Goal: Information Seeking & Learning: Learn about a topic

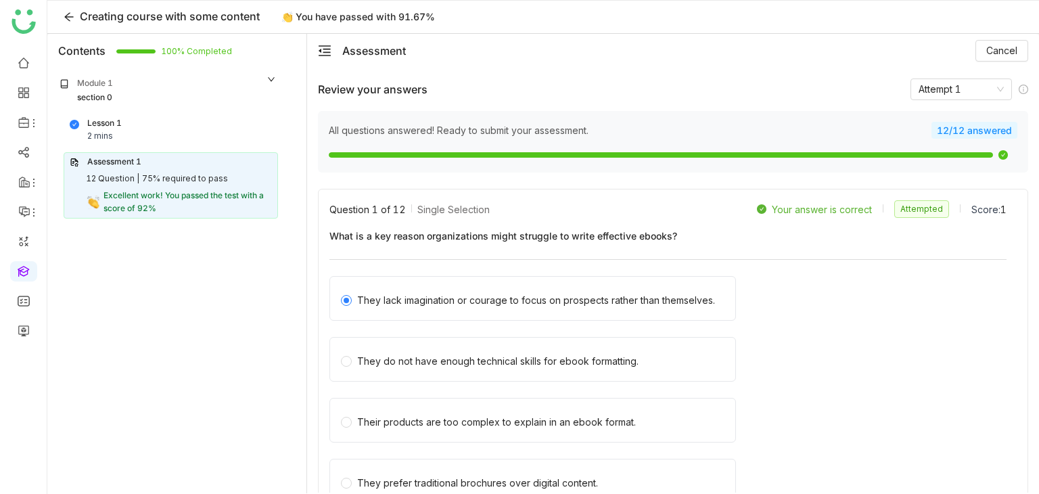
scroll to position [6022, 0]
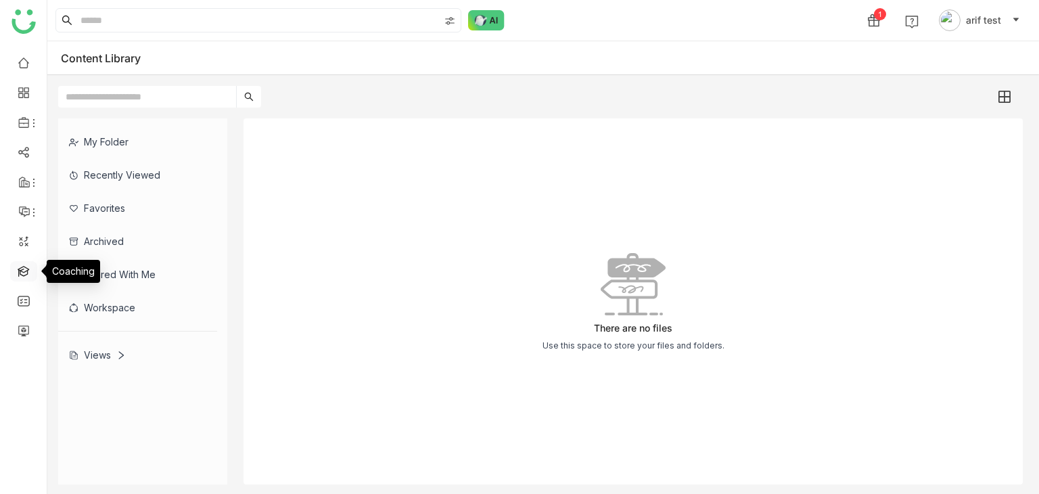
click at [30, 264] on link at bounding box center [24, 269] width 12 height 11
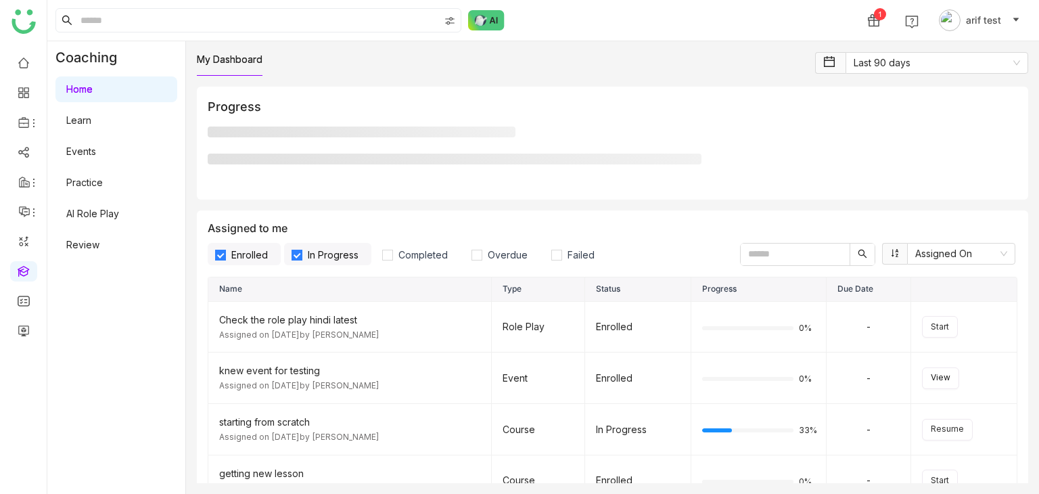
click at [91, 123] on link "Learn" at bounding box center [78, 119] width 25 height 11
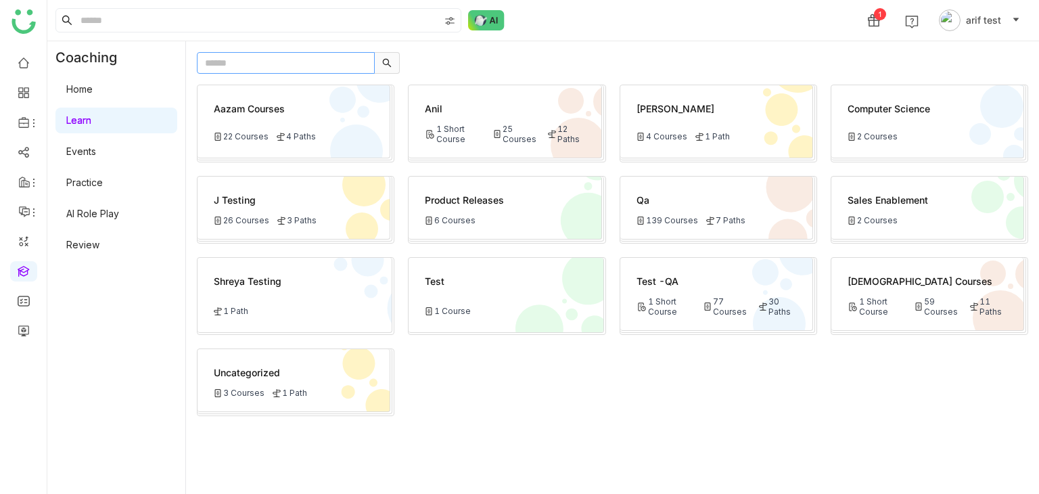
click at [252, 61] on input "text" at bounding box center [286, 63] width 178 height 22
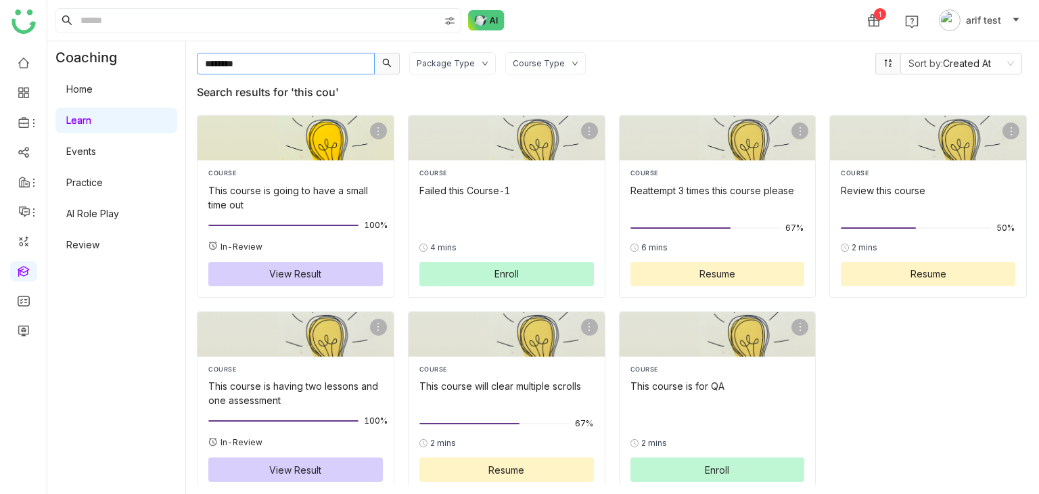
type input "********"
click at [281, 170] on div "COURSE" at bounding box center [295, 172] width 175 height 9
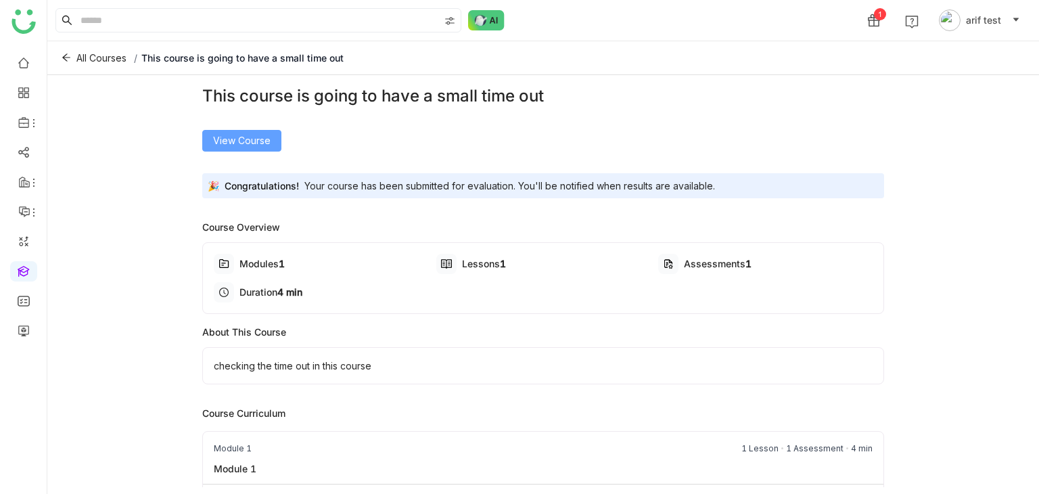
click at [242, 139] on span "View Course" at bounding box center [241, 140] width 57 height 15
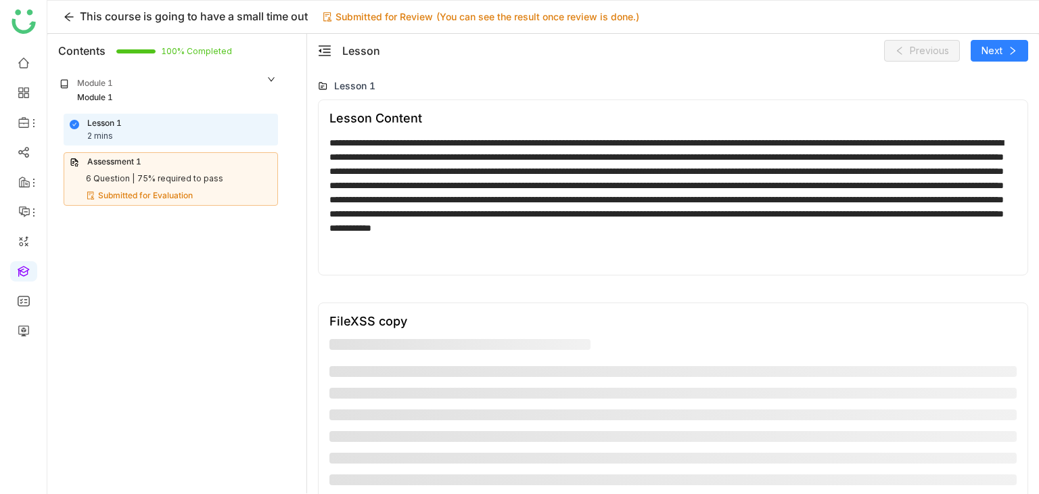
click at [245, 195] on div "Submitted for Evaluation" at bounding box center [179, 195] width 185 height 13
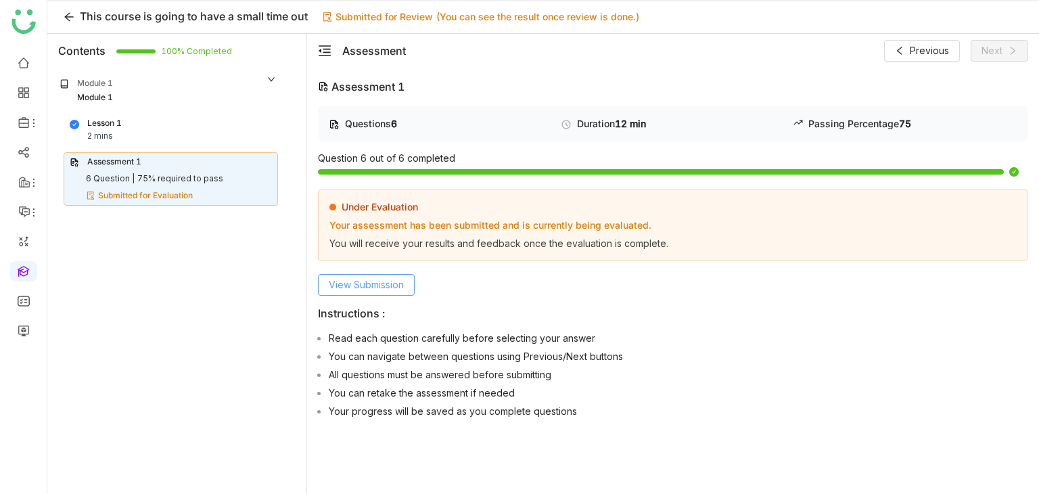
click at [384, 279] on span "View Submission" at bounding box center [366, 284] width 75 height 15
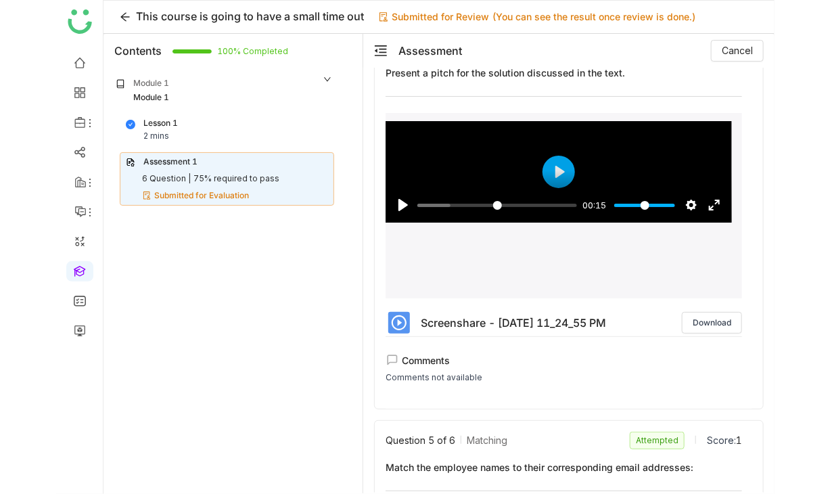
scroll to position [1145, 0]
